Goal: Task Accomplishment & Management: Manage account settings

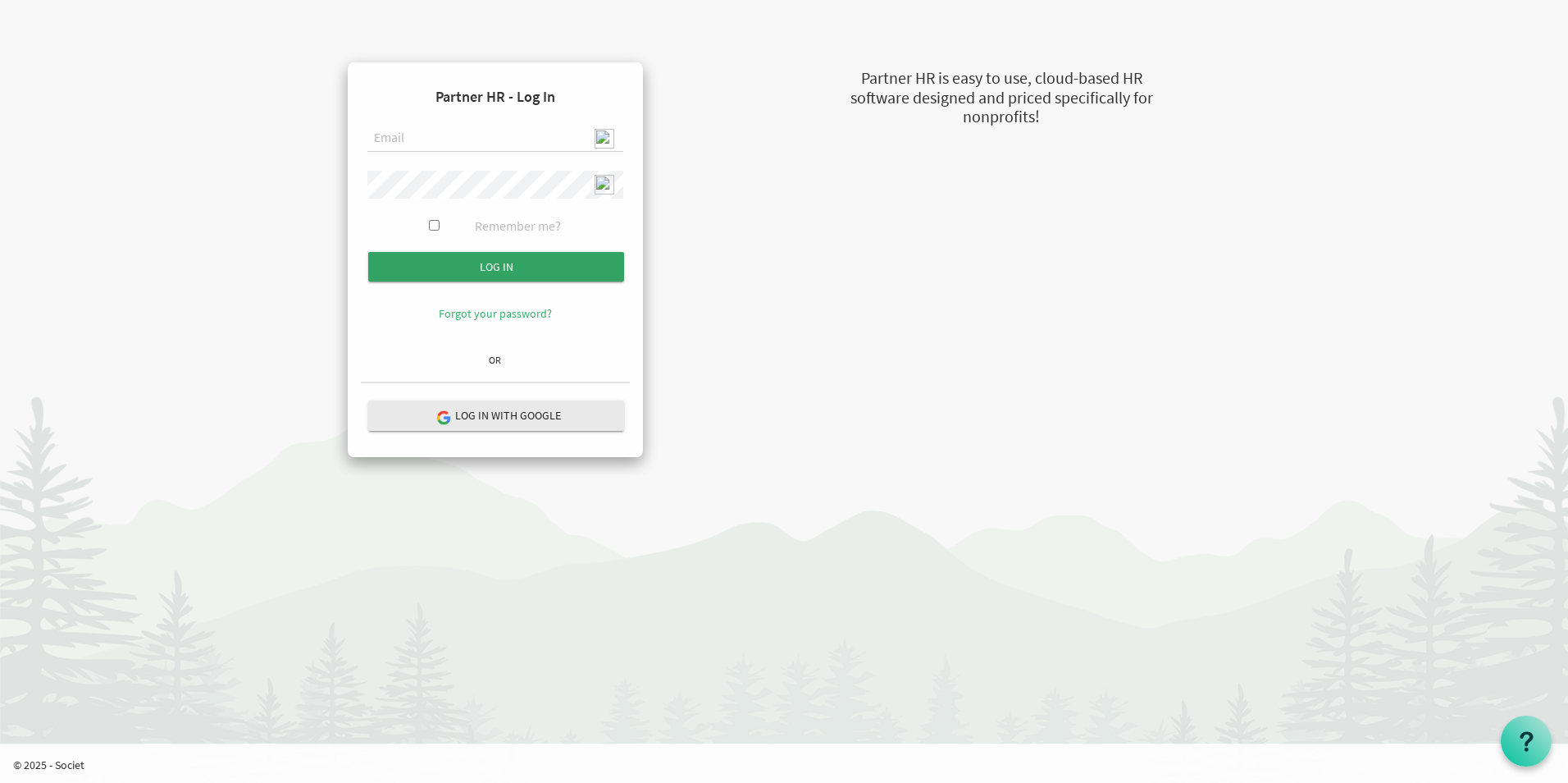
type input "[EMAIL_ADDRESS][DOMAIN_NAME]"
click at [491, 264] on input "Log in" at bounding box center [496, 266] width 256 height 29
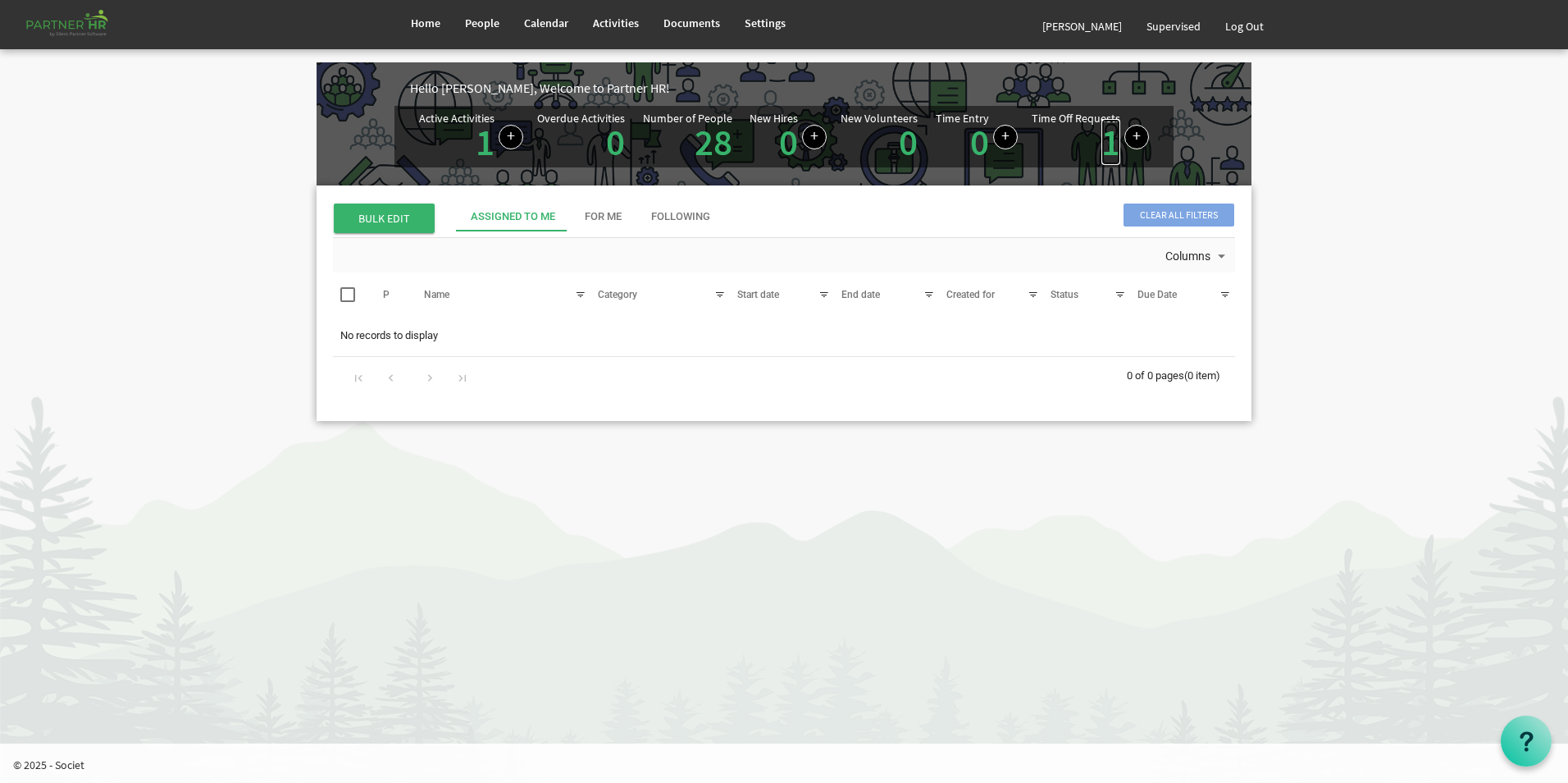
click at [1110, 141] on link "1" at bounding box center [1110, 142] width 19 height 46
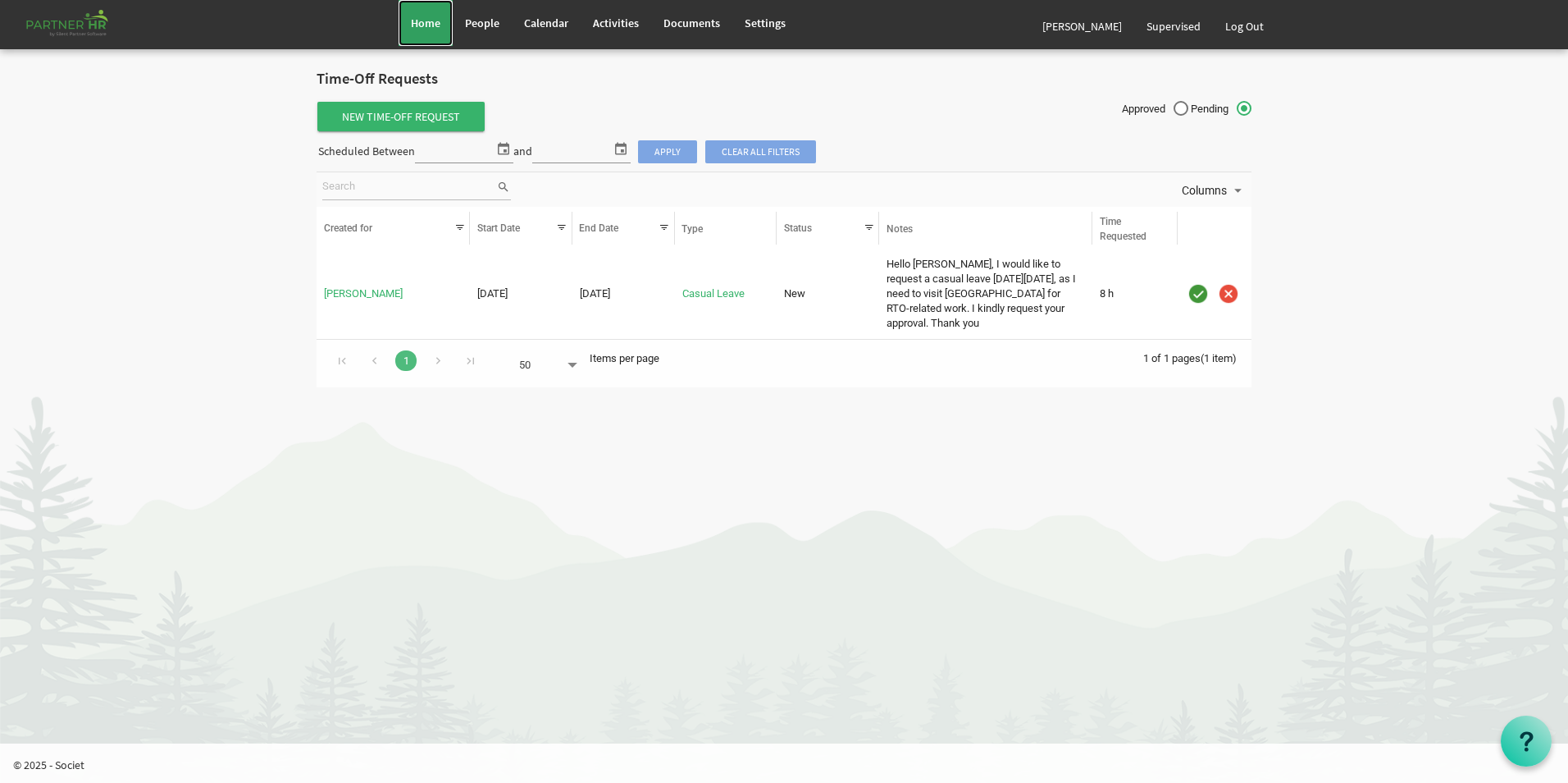
click at [432, 38] on link "Home" at bounding box center [425, 23] width 54 height 46
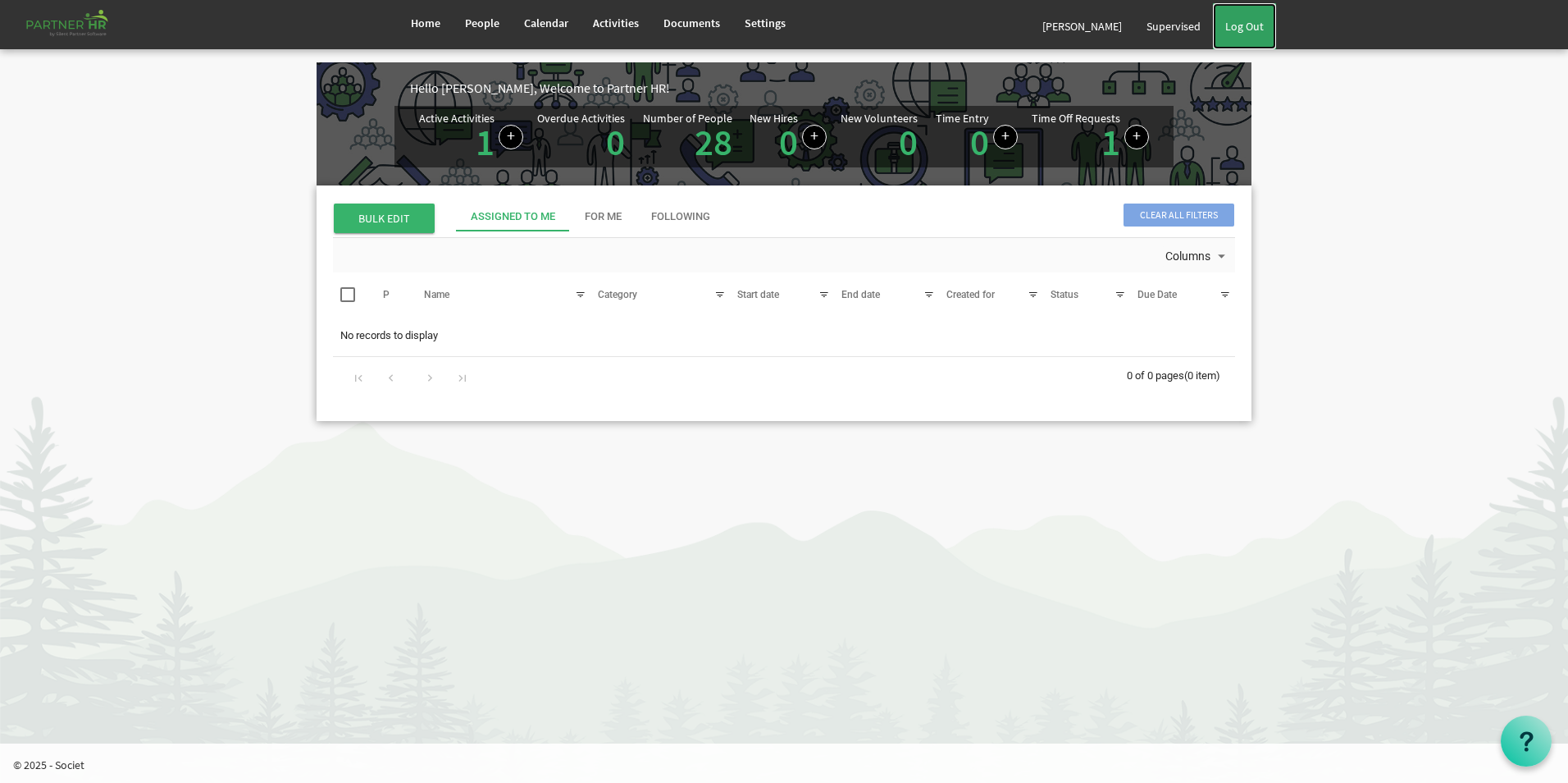
click at [1253, 25] on link "Log Out" at bounding box center [1245, 26] width 63 height 46
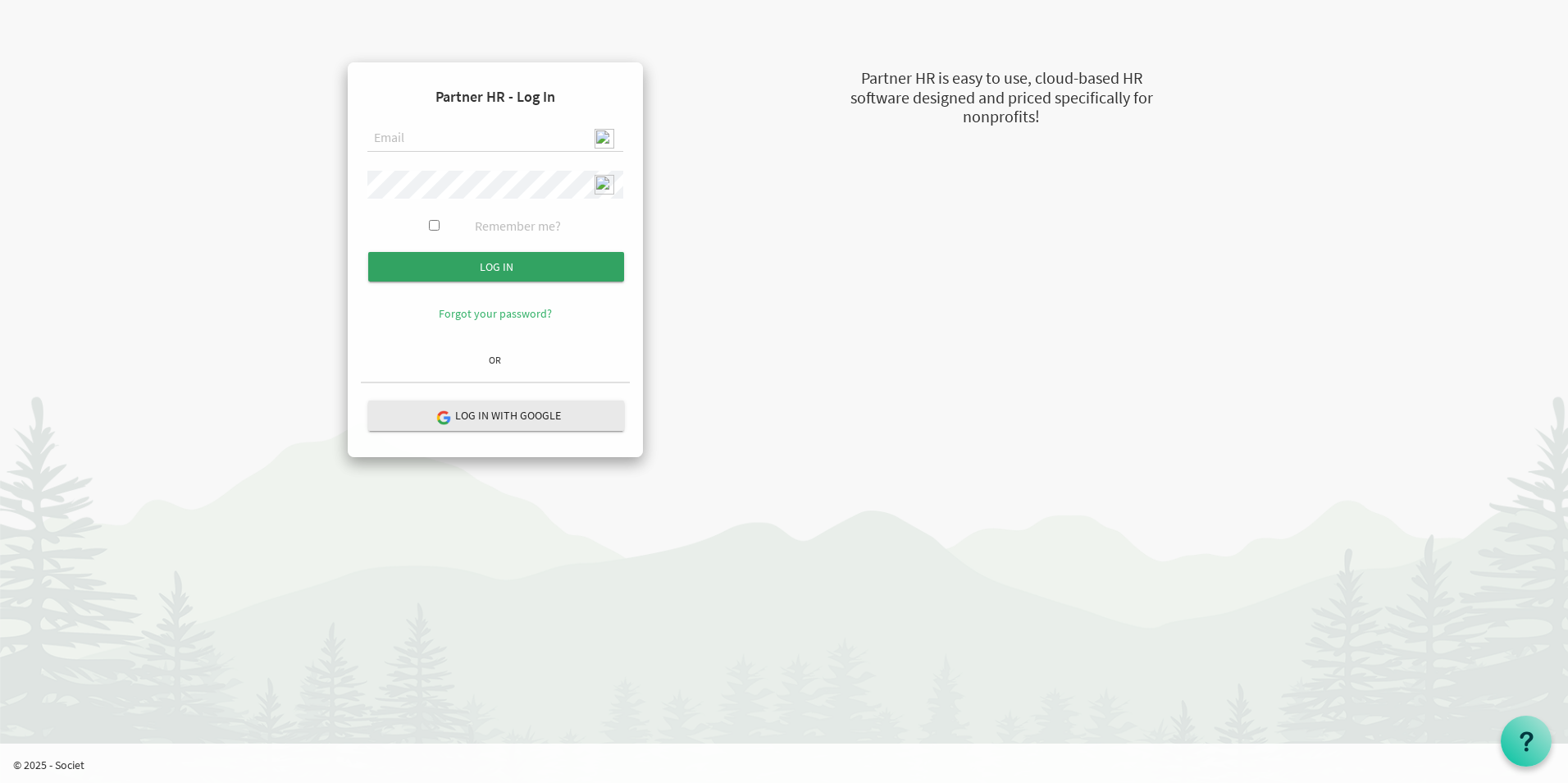
type input "[EMAIL_ADDRESS][DOMAIN_NAME]"
drag, startPoint x: 526, startPoint y: 260, endPoint x: 553, endPoint y: 279, distance: 33.0
click at [526, 261] on input "Log in" at bounding box center [496, 266] width 256 height 29
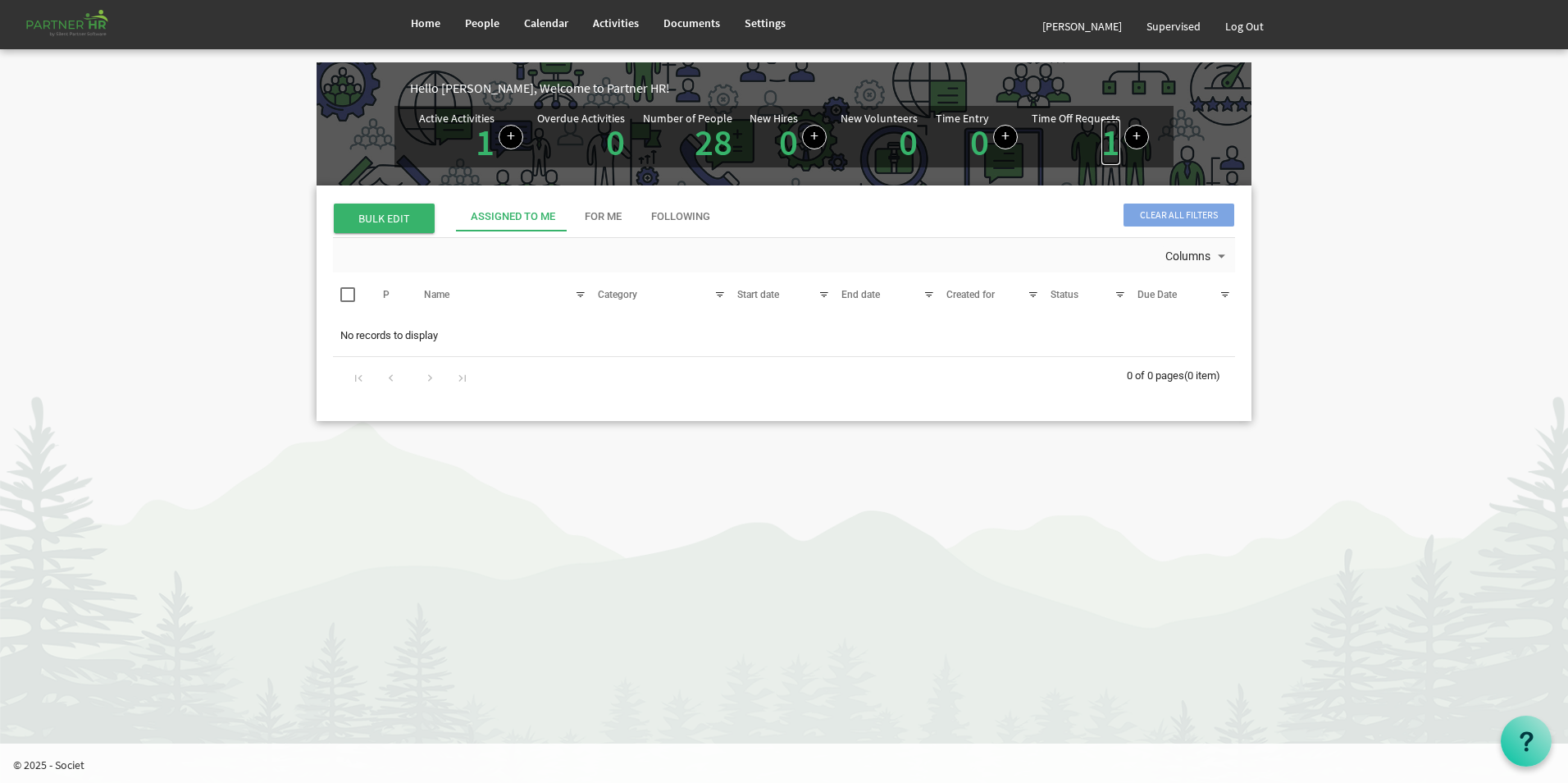
click at [1112, 154] on link "1" at bounding box center [1110, 142] width 19 height 46
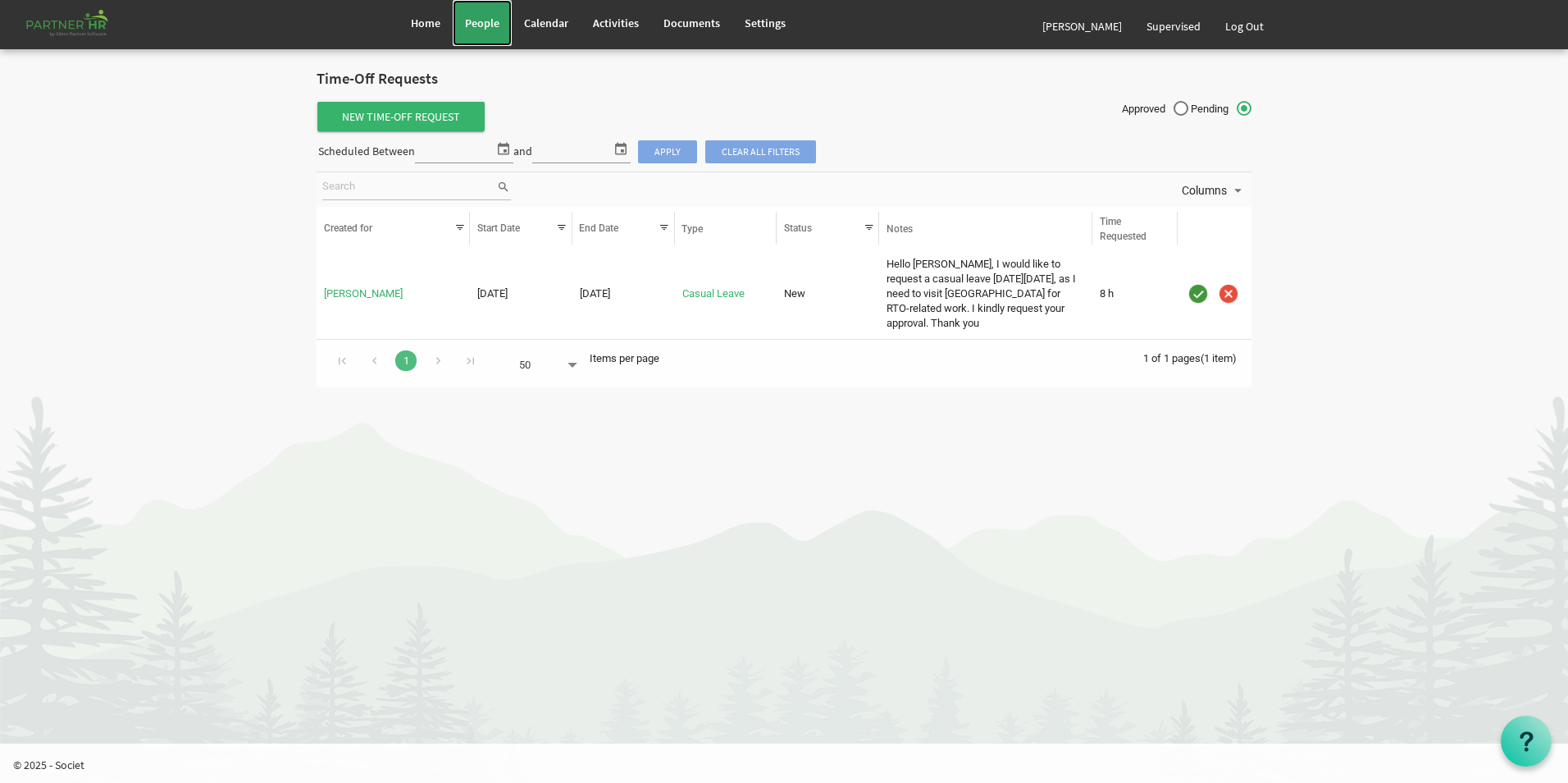
click at [496, 36] on link "People" at bounding box center [482, 23] width 59 height 46
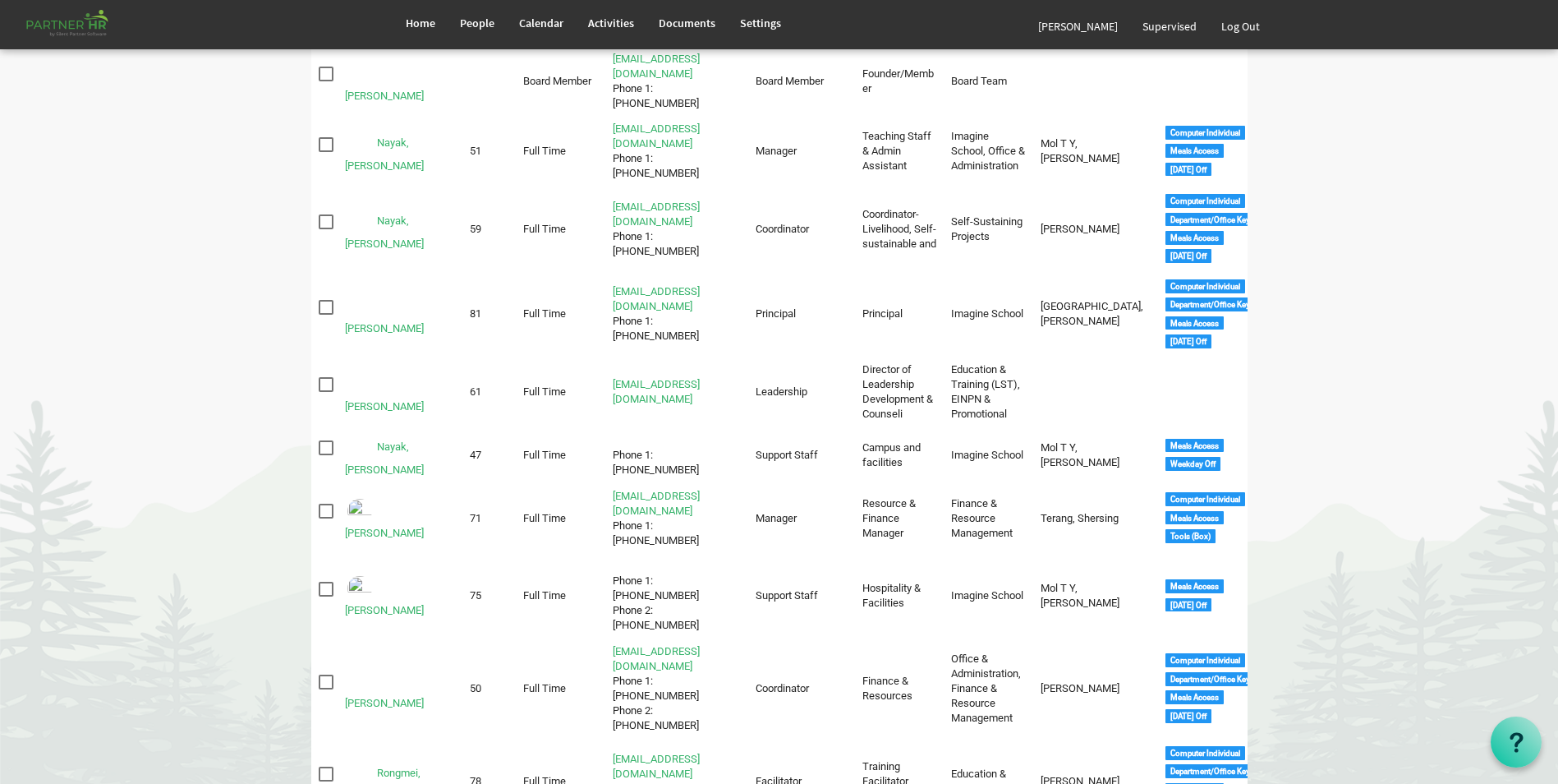
scroll to position [1314, 0]
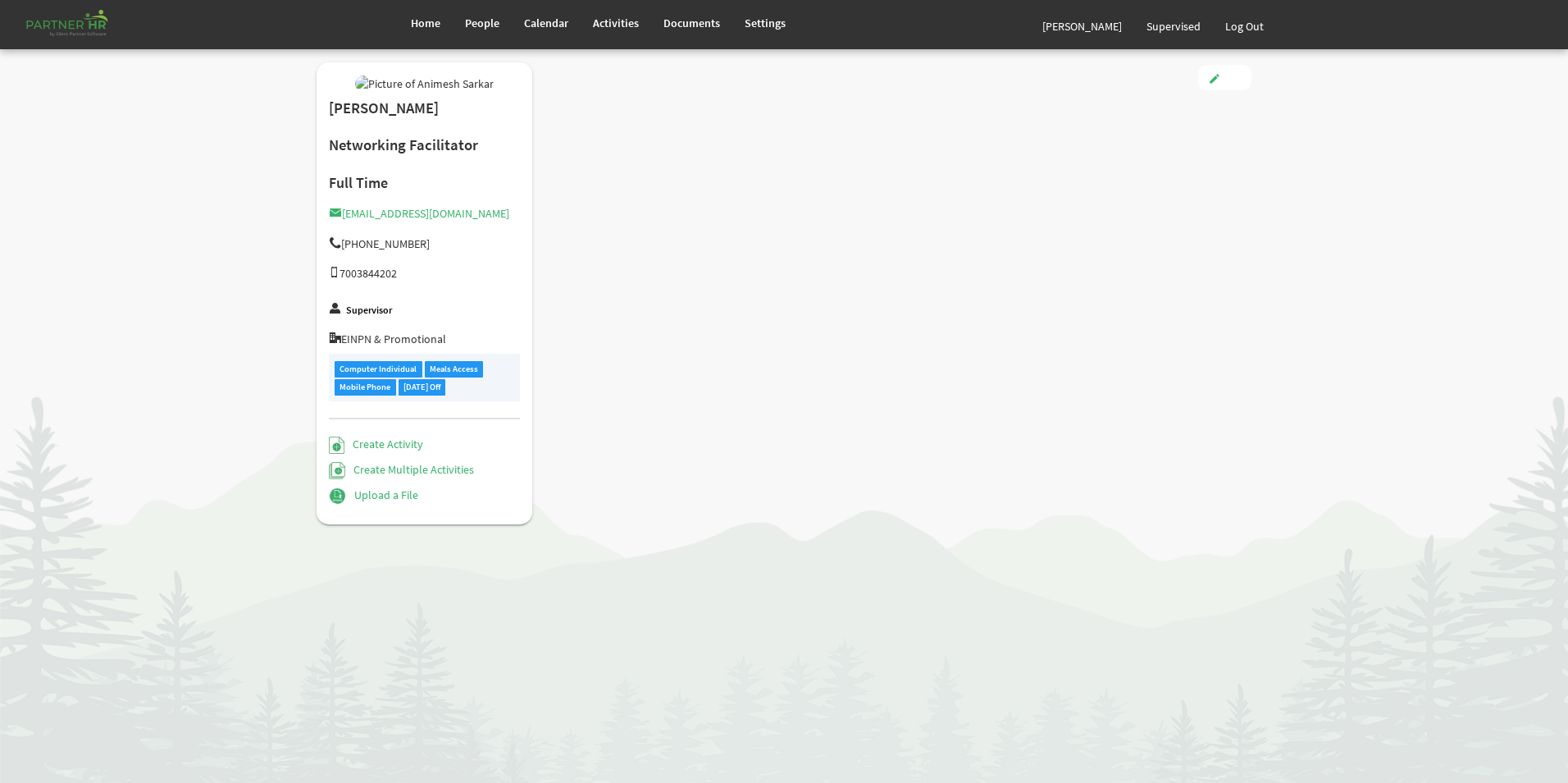
type input "Full Time"
type input "Facilitator"
type input "Samson George"
type input "4/1/2025"
type input "Male"
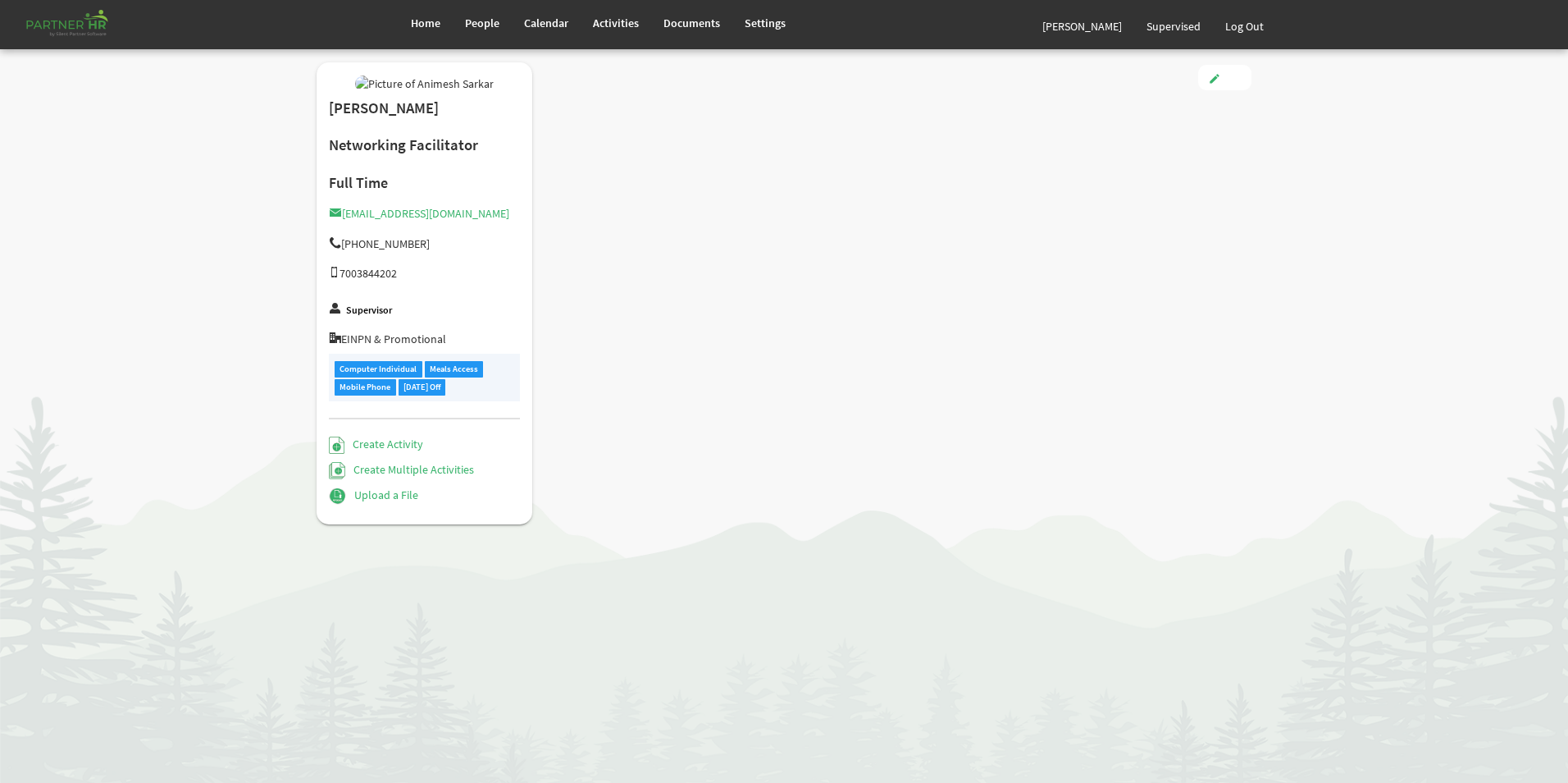
type input "5/21/1986"
checkbox input "true"
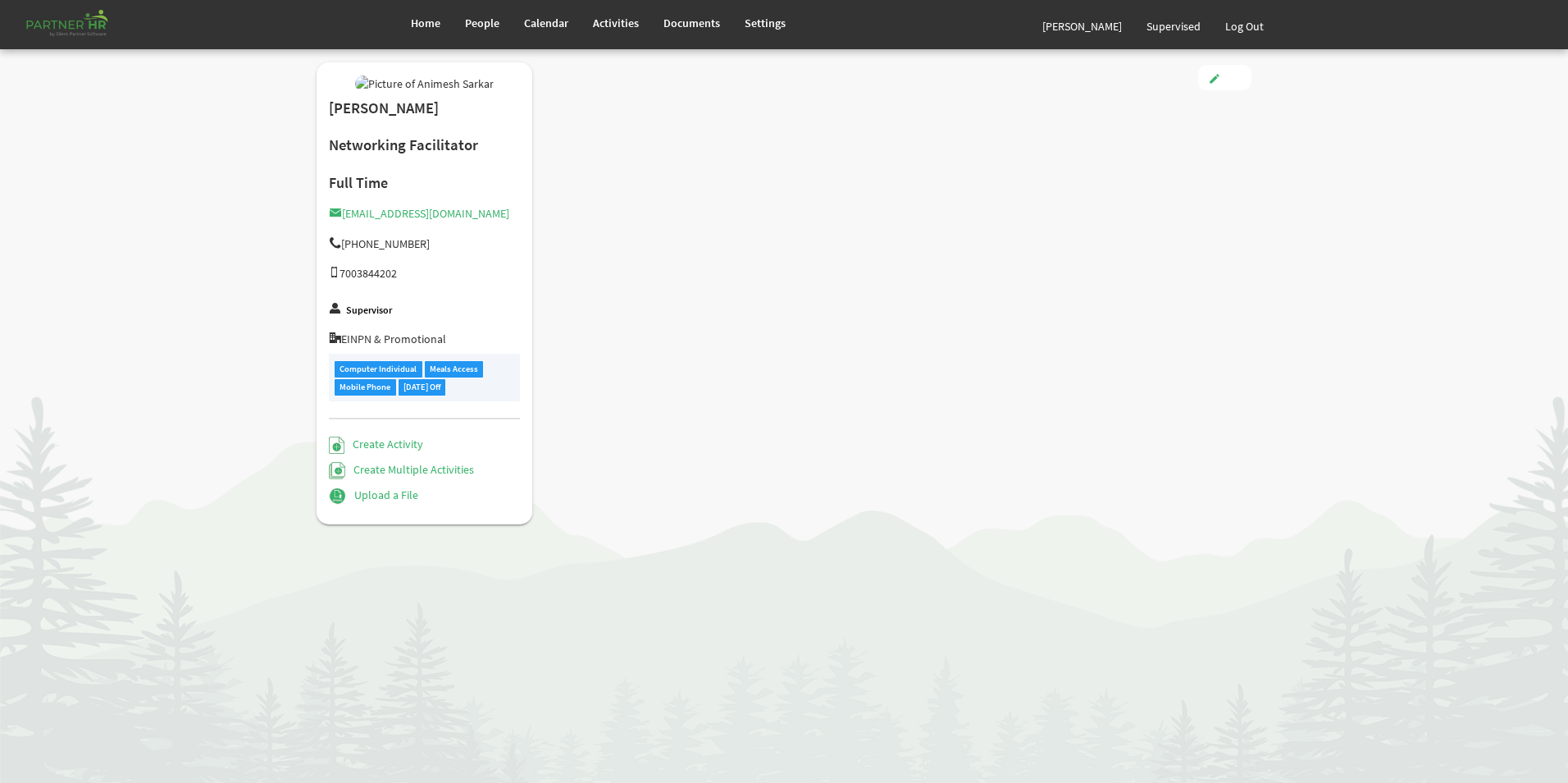
checkbox input "true"
type input "3.00"
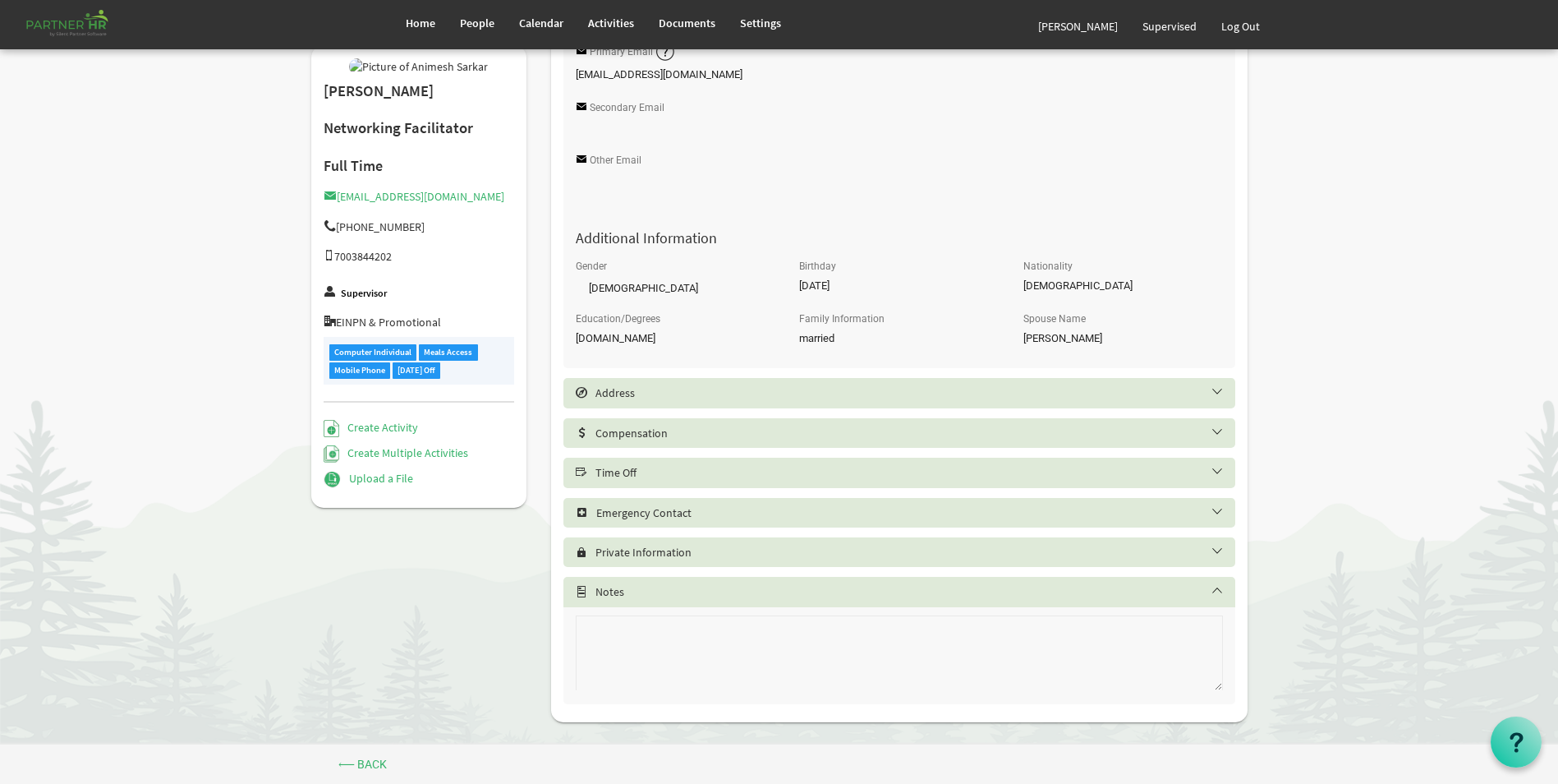
scroll to position [544, 0]
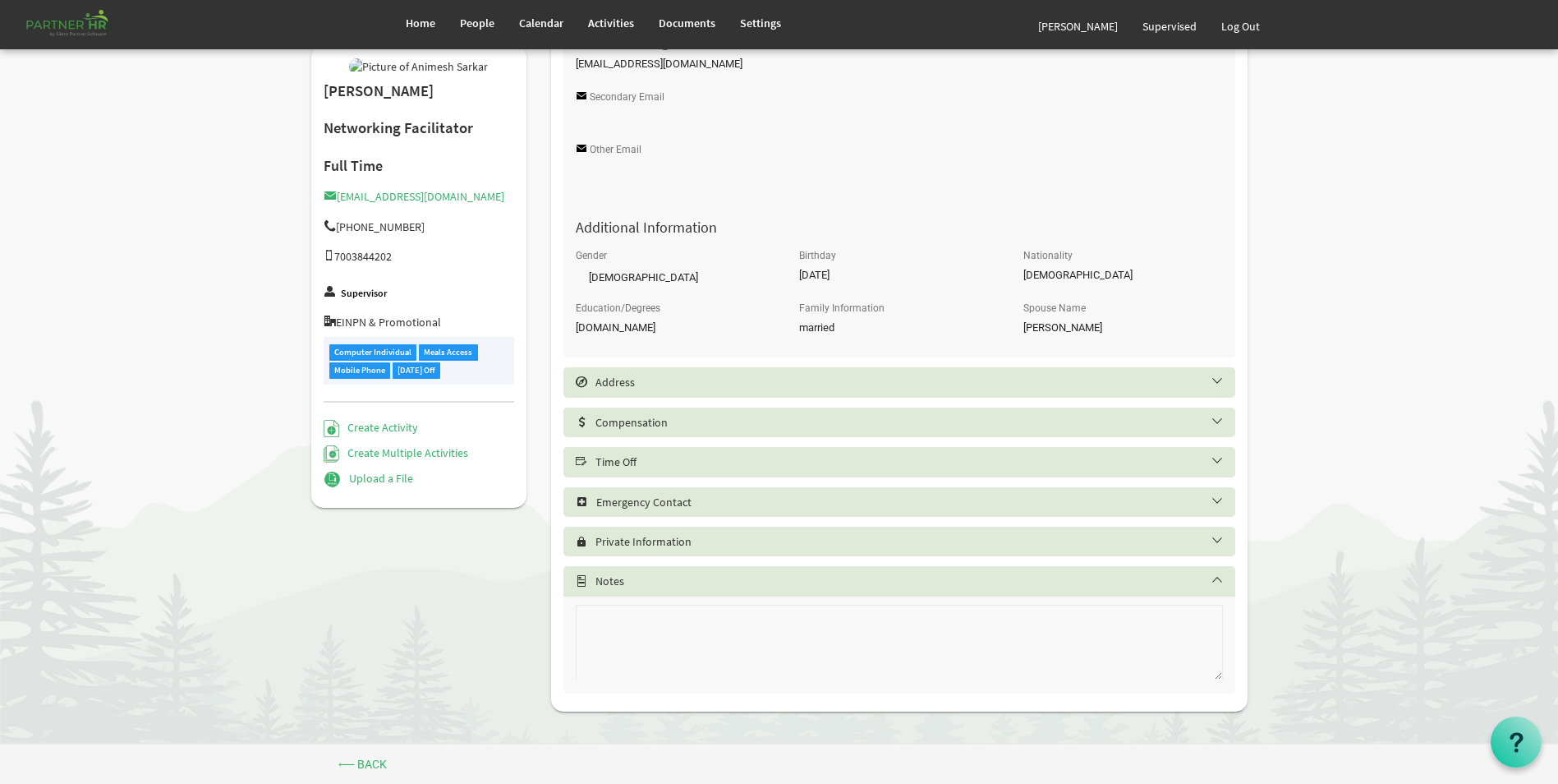
click at [664, 461] on h5 "Time Off" at bounding box center [912, 462] width 672 height 13
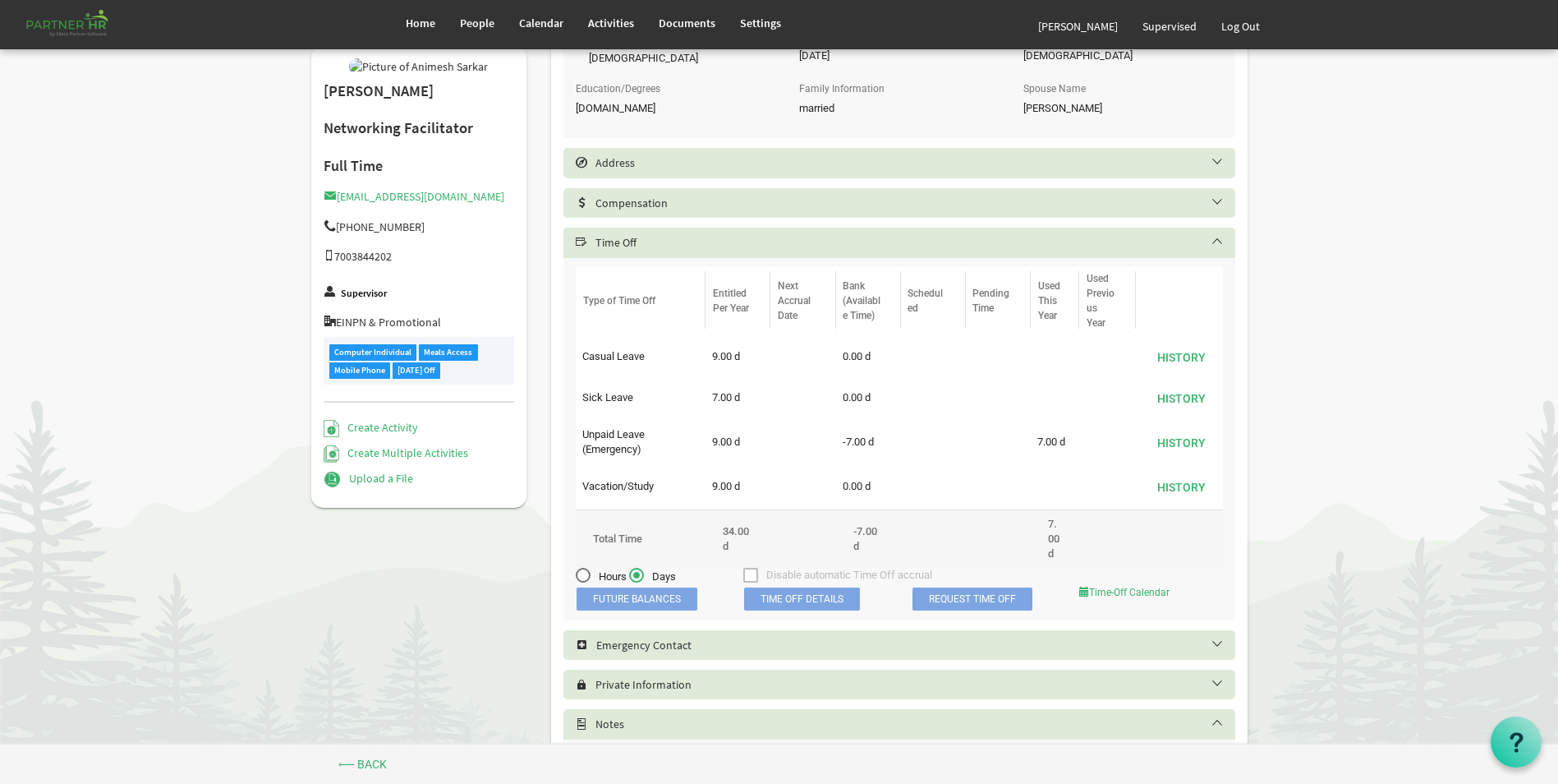
scroll to position [791, 0]
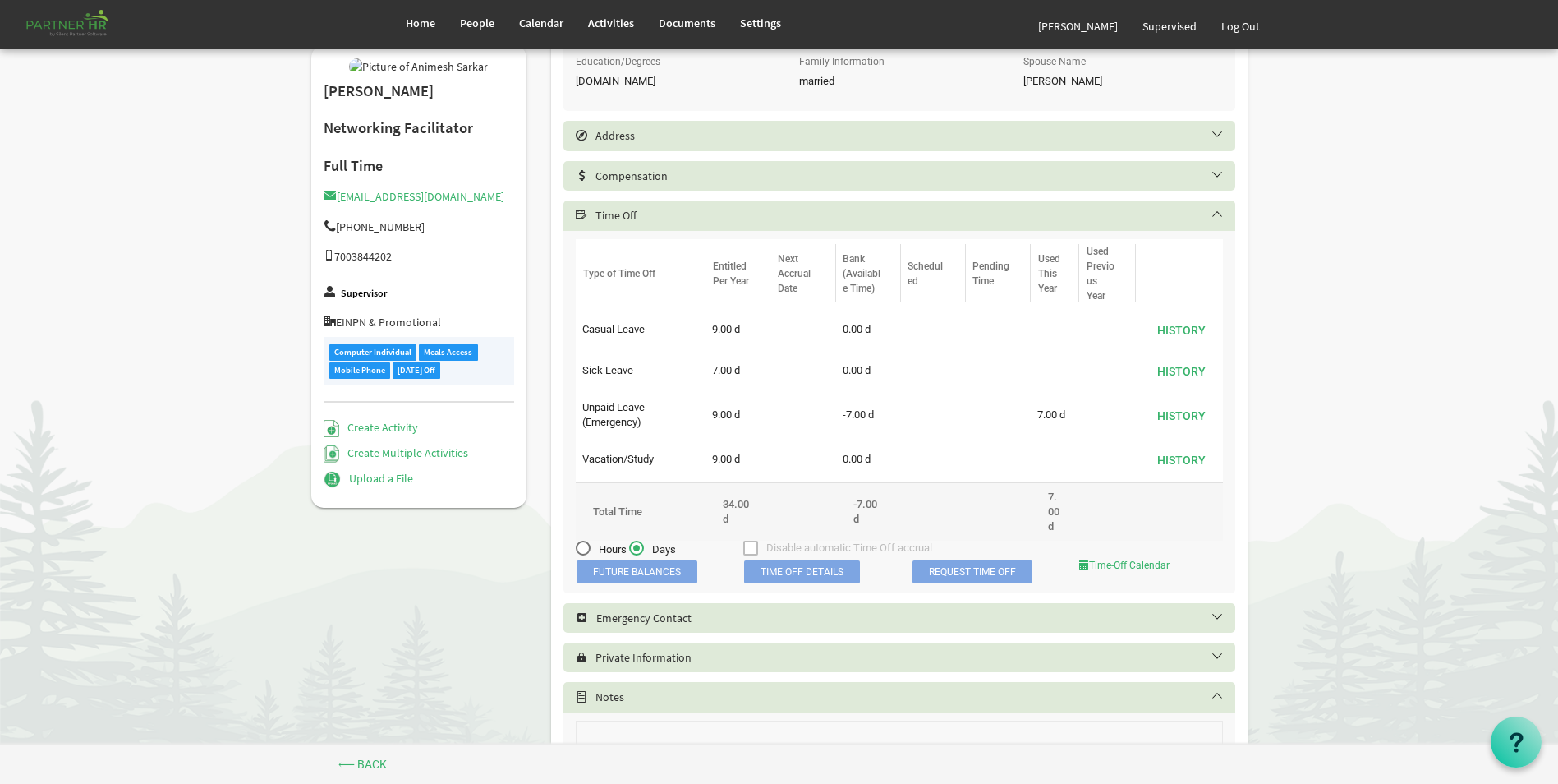
click at [821, 579] on span "Time Off Details" at bounding box center [802, 572] width 116 height 23
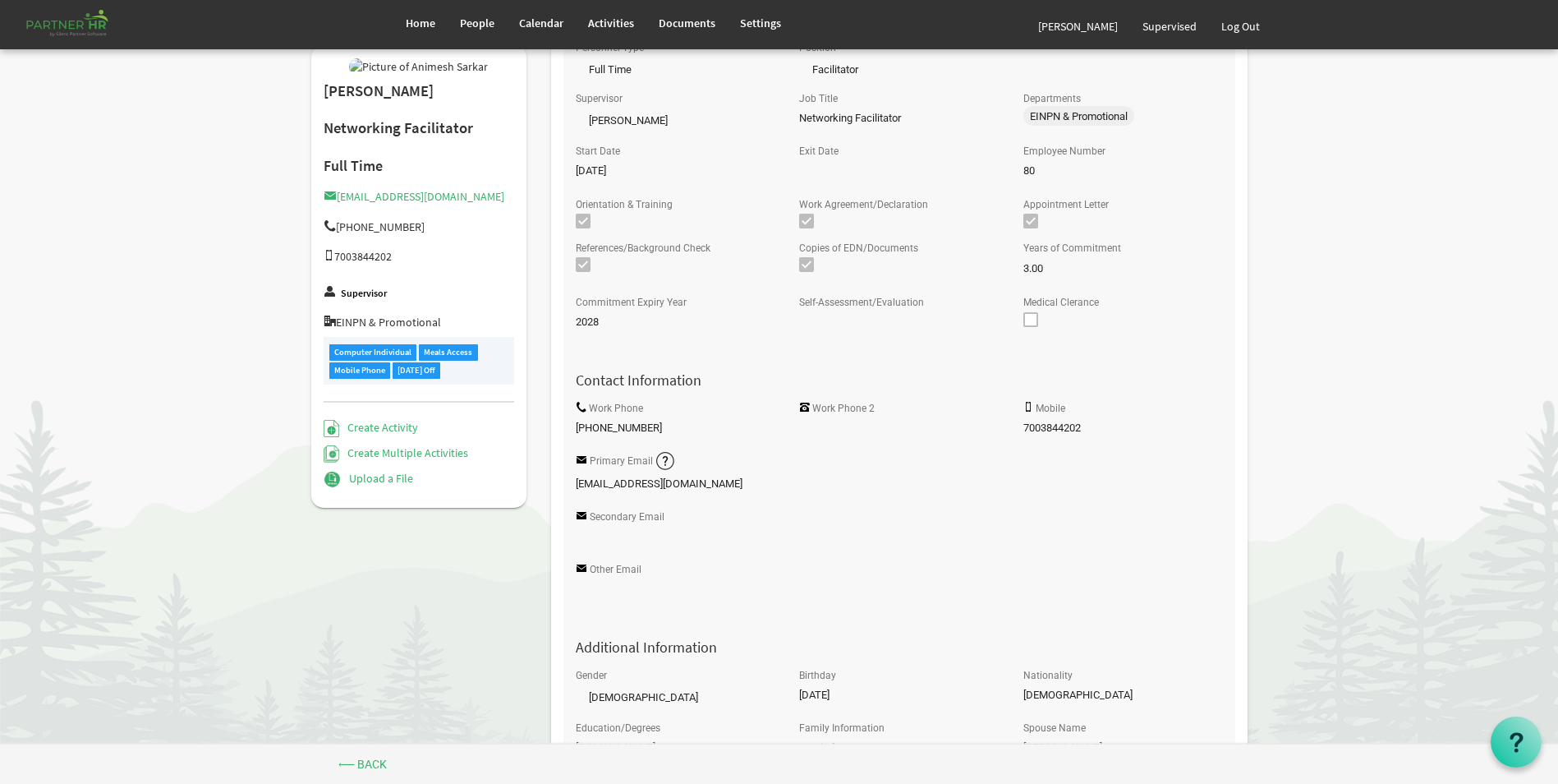
scroll to position [0, 0]
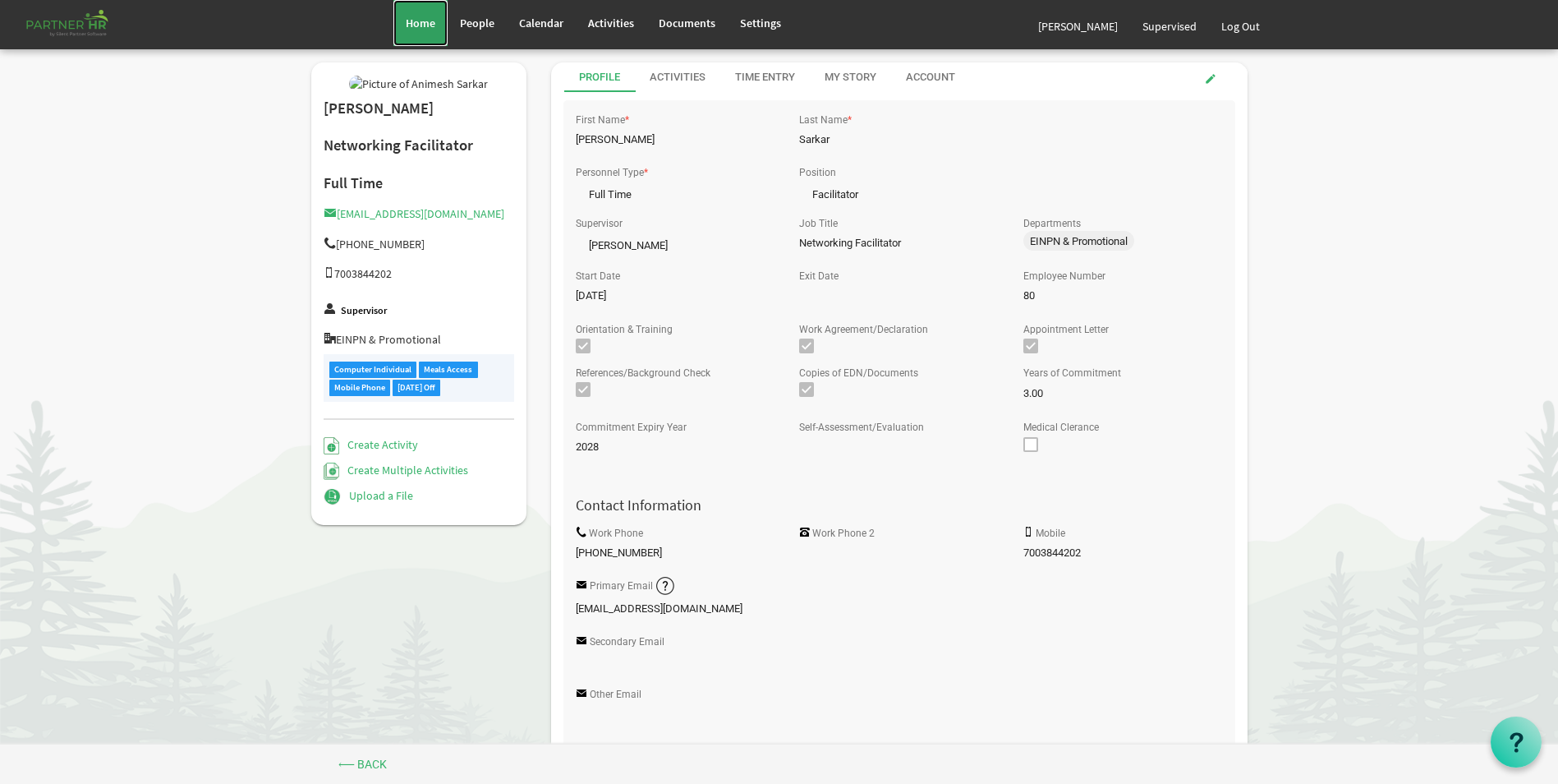
click at [425, 28] on span "Home" at bounding box center [420, 23] width 29 height 15
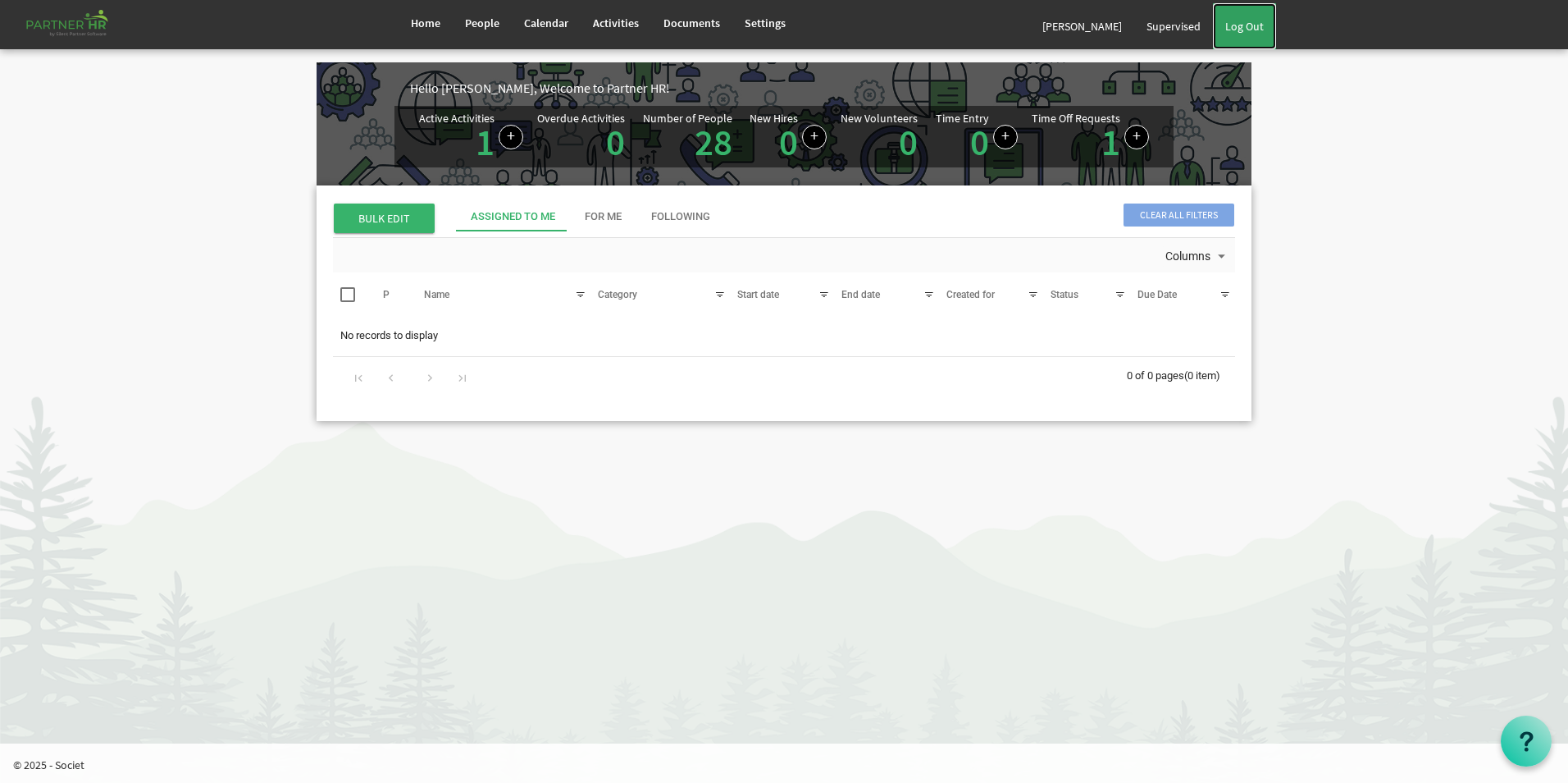
click at [1244, 23] on link "Log Out" at bounding box center [1245, 26] width 63 height 46
